Goal: Check status: Check status

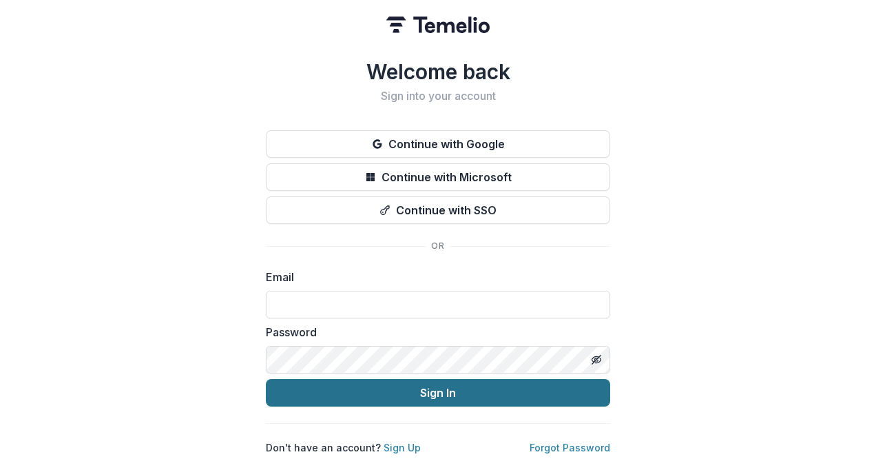
type input "**********"
click at [417, 391] on button "Sign In" at bounding box center [438, 393] width 345 height 28
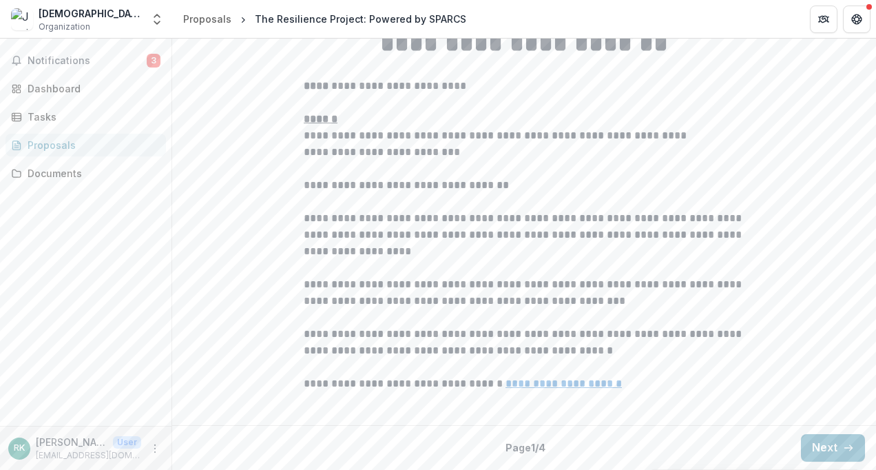
scroll to position [420, 0]
click at [59, 87] on div "Dashboard" at bounding box center [91, 88] width 127 height 14
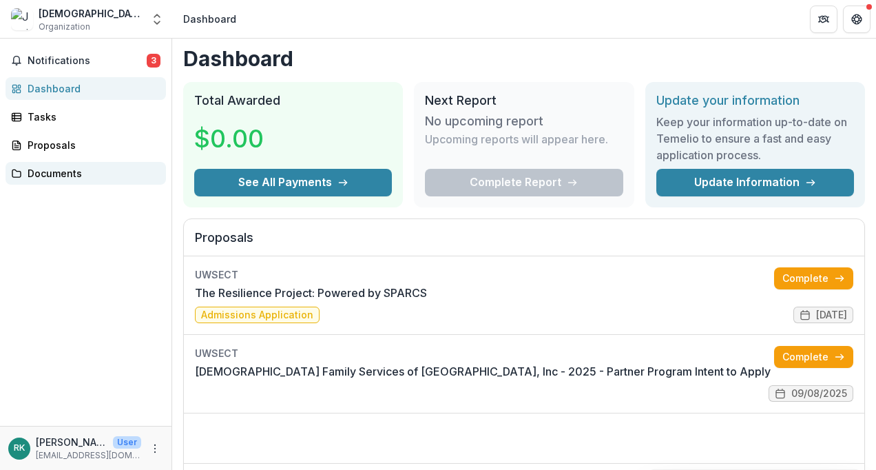
click at [53, 175] on div "Documents" at bounding box center [91, 173] width 127 height 14
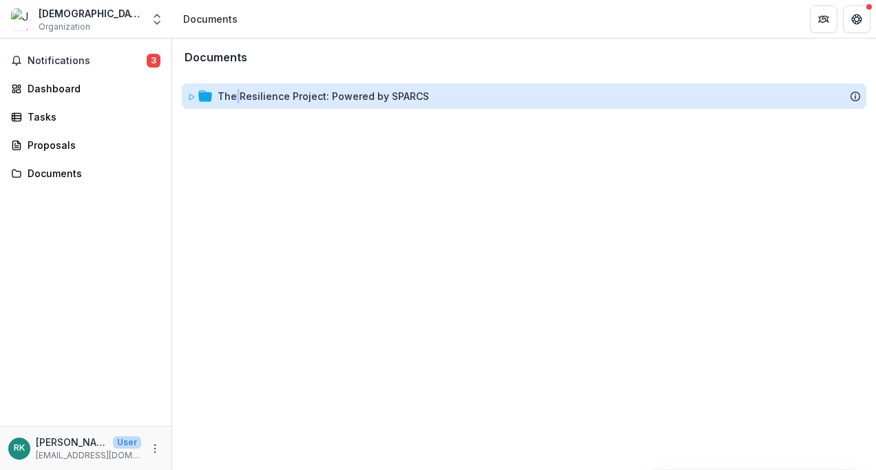
click at [237, 94] on div "The Resilience Project: Powered by SPARCS" at bounding box center [324, 96] width 212 height 14
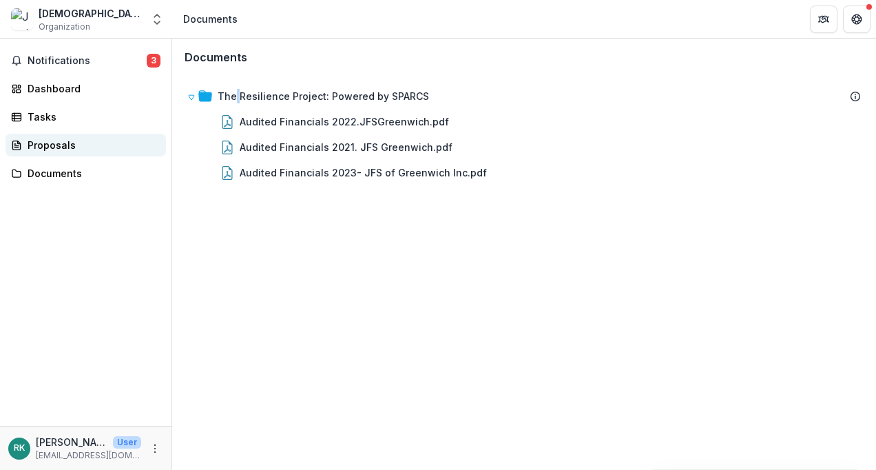
click at [70, 142] on div "Proposals" at bounding box center [91, 145] width 127 height 14
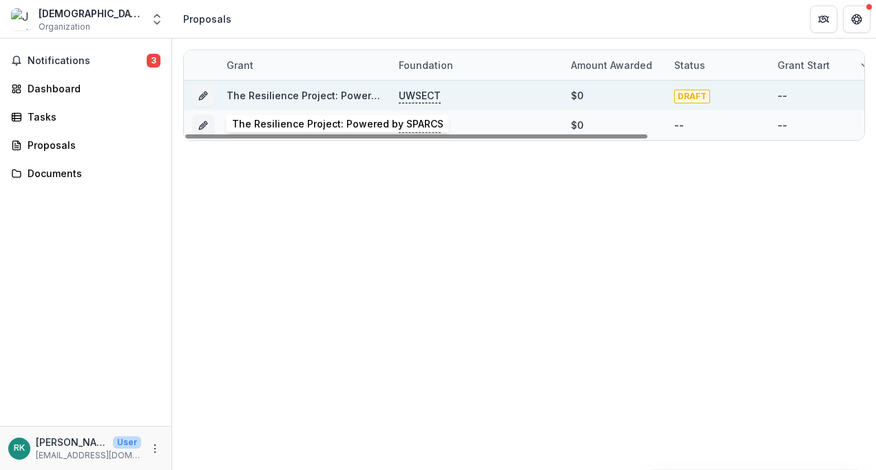
click at [271, 92] on link "The Resilience Project: Powered by SPARCS" at bounding box center [333, 96] width 212 height 12
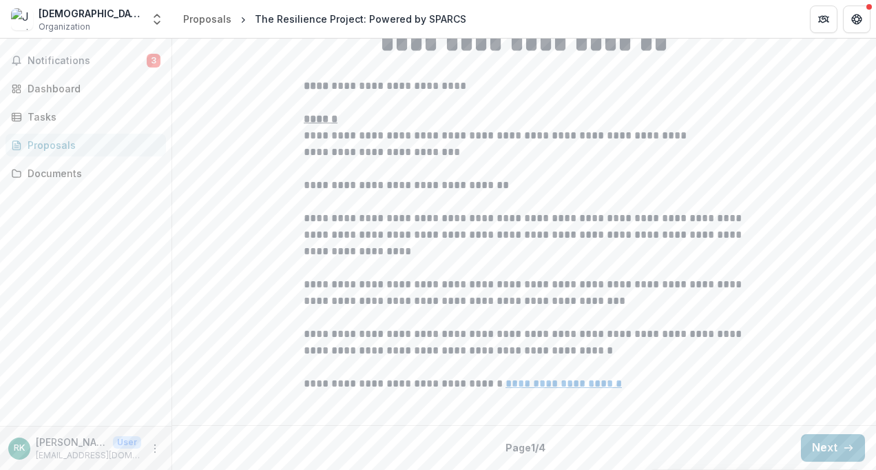
scroll to position [420, 0]
click at [835, 449] on button "Next" at bounding box center [833, 448] width 64 height 28
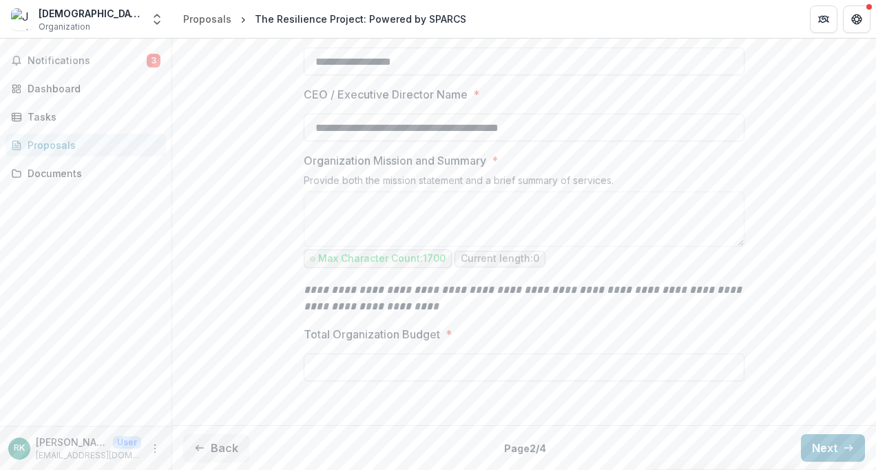
click at [60, 145] on div "Proposals" at bounding box center [91, 145] width 127 height 14
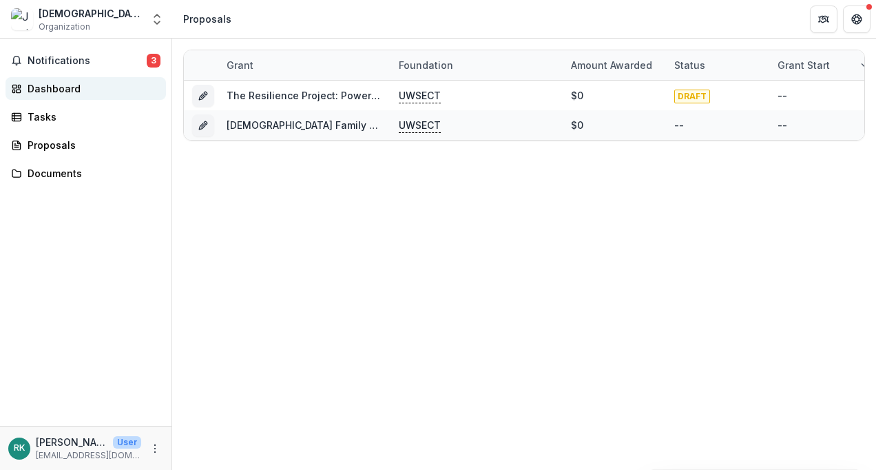
click at [48, 83] on div "Dashboard" at bounding box center [91, 88] width 127 height 14
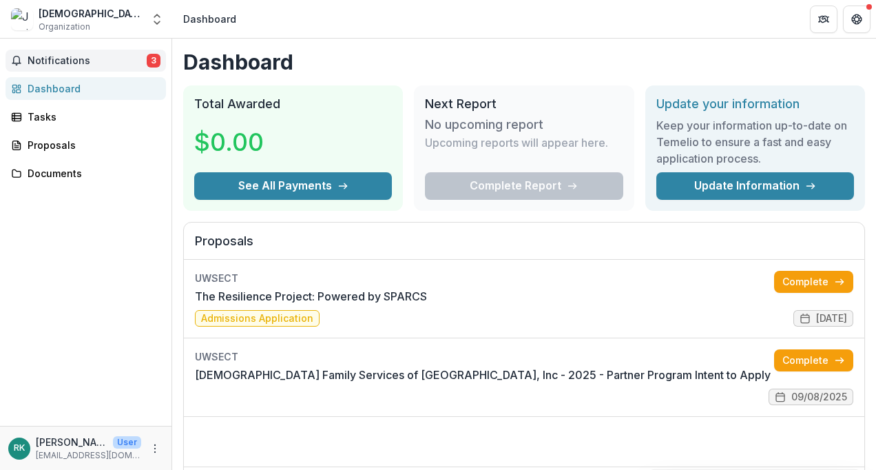
click at [63, 57] on span "Notifications" at bounding box center [87, 61] width 119 height 12
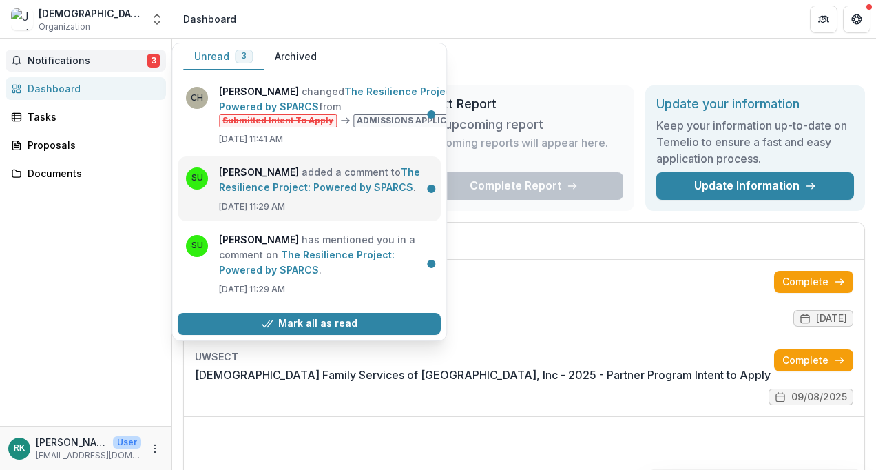
click at [283, 183] on link "The Resilience Project: Powered by SPARCS" at bounding box center [319, 179] width 201 height 27
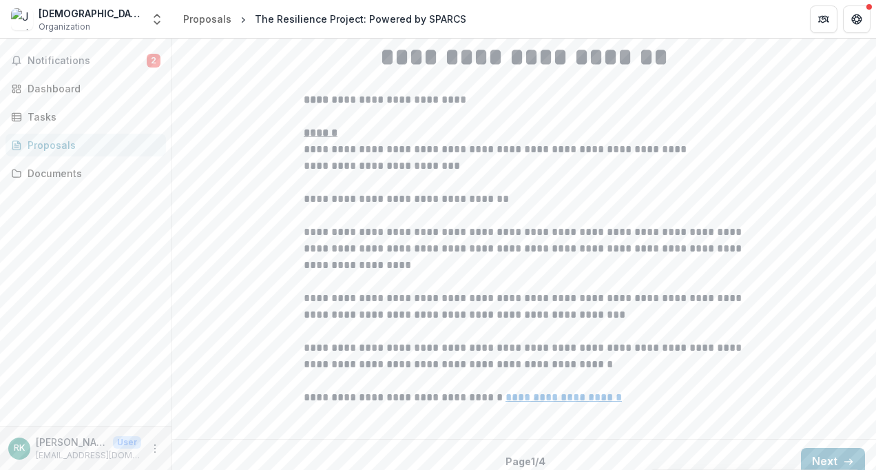
scroll to position [138, 0]
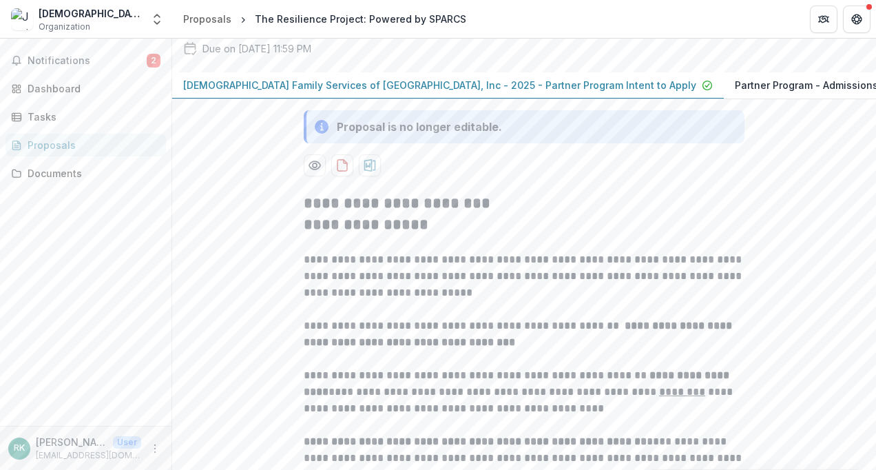
click at [527, 92] on p "[DEMOGRAPHIC_DATA] Family Services of [GEOGRAPHIC_DATA], Inc - 2025 - Partner P…" at bounding box center [439, 85] width 513 height 14
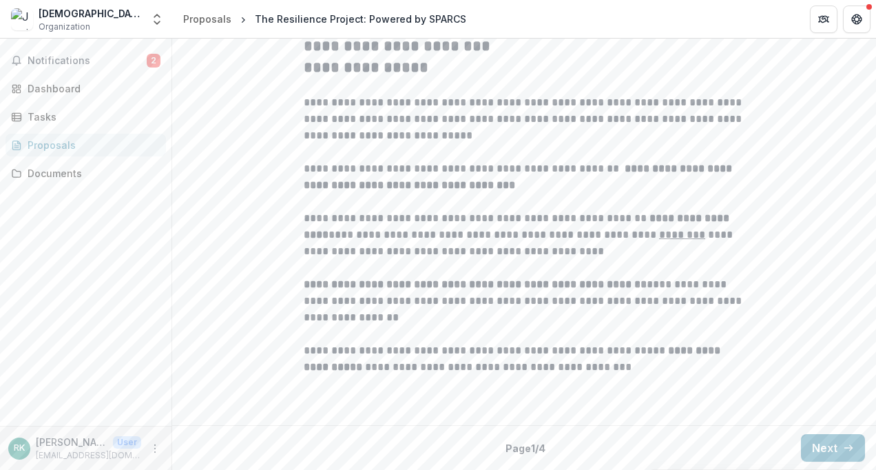
scroll to position [420, 0]
click at [833, 446] on button "Next" at bounding box center [833, 448] width 64 height 28
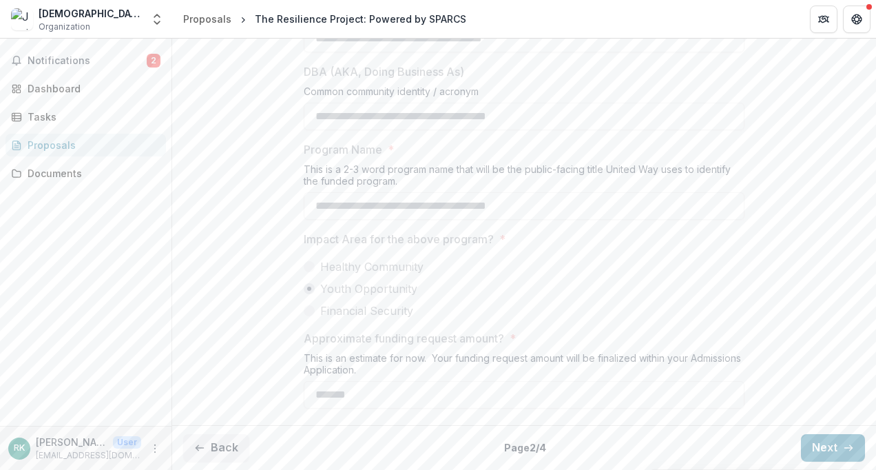
scroll to position [490, 0]
click at [826, 444] on button "Next" at bounding box center [833, 448] width 64 height 28
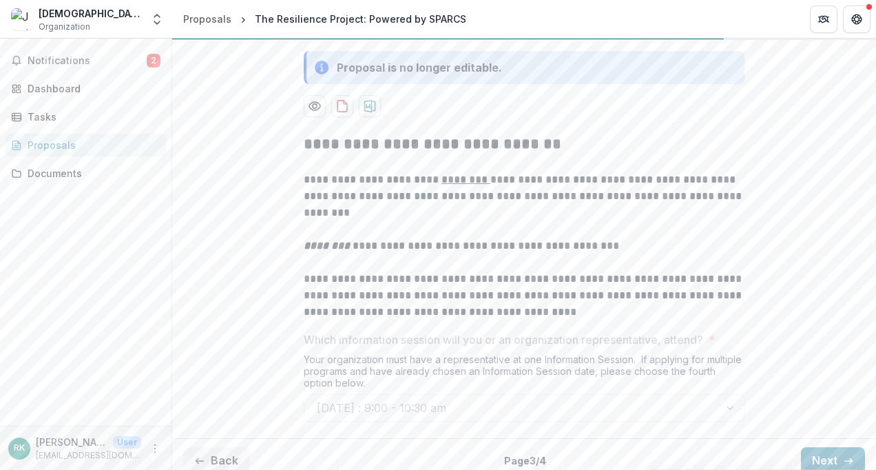
scroll to position [335, 0]
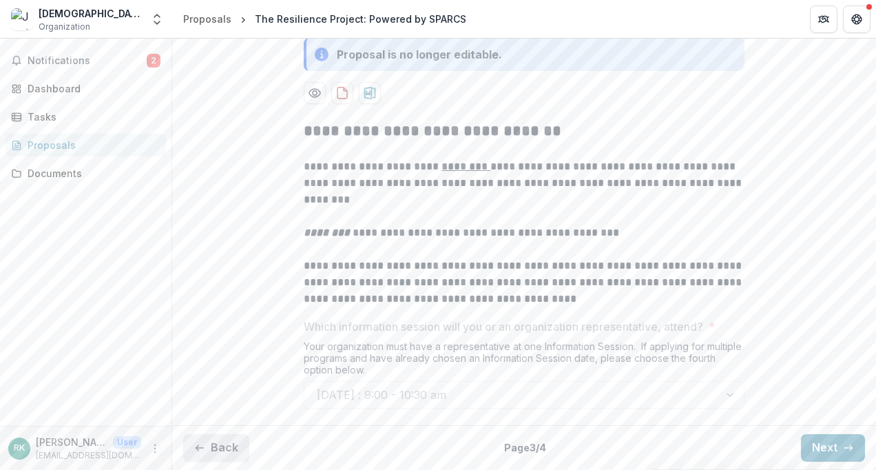
click at [219, 446] on button "Back" at bounding box center [216, 448] width 66 height 28
